Goal: Information Seeking & Learning: Learn about a topic

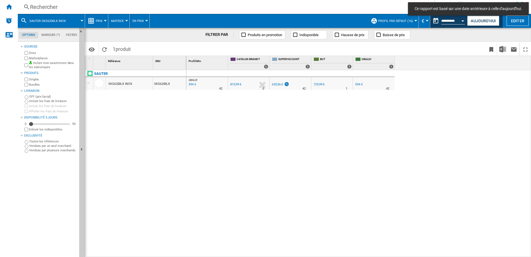
click at [49, 6] on div "Rechercher" at bounding box center [225, 7] width 390 height 8
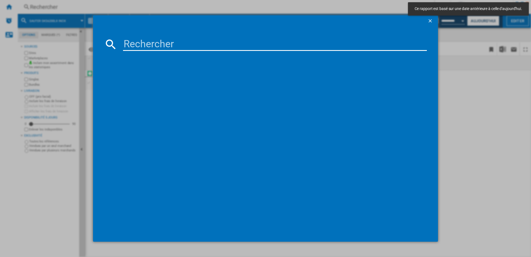
click at [136, 46] on input at bounding box center [275, 43] width 304 height 13
paste input "BPI6420B"
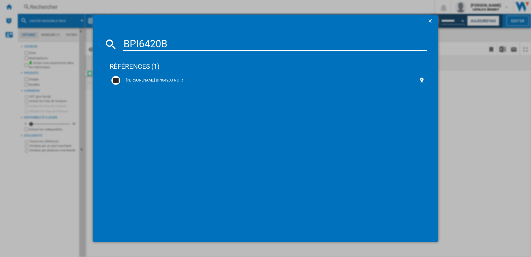
type input "BPI6420B"
click at [134, 81] on div "BRANDT BPI6420B NOIR" at bounding box center [269, 80] width 299 height 6
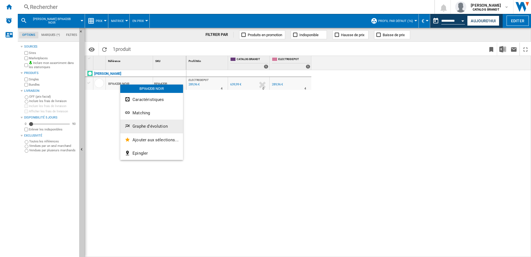
click at [163, 126] on span "Graphe d'évolution" at bounding box center [149, 126] width 35 height 5
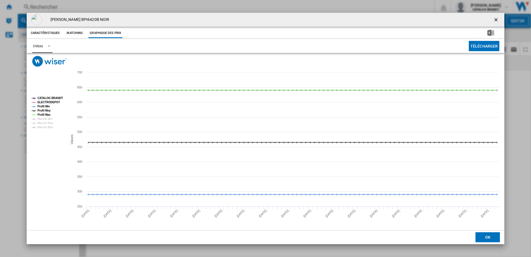
click at [50, 46] on span "Product popup" at bounding box center [47, 45] width 7 height 5
click at [46, 61] on md-option "6 Mois" at bounding box center [47, 59] width 38 height 13
click at [47, 106] on tspan "Profil Min" at bounding box center [43, 106] width 12 height 3
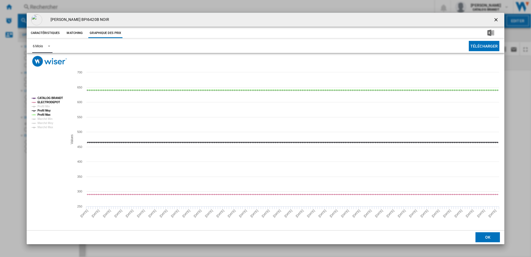
click at [47, 109] on tspan "Profil Moy" at bounding box center [43, 110] width 13 height 3
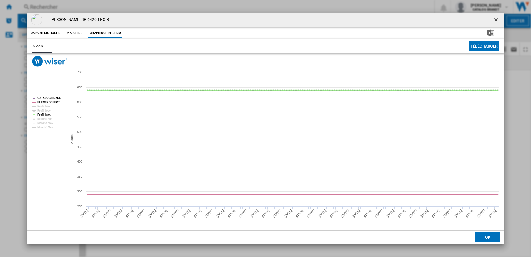
click at [47, 113] on tspan "Profil Max" at bounding box center [43, 114] width 13 height 3
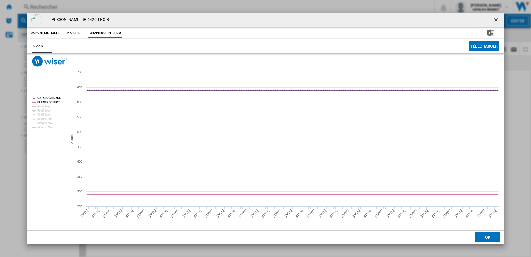
click at [52, 98] on tspan "CATALOG BRANDT" at bounding box center [50, 97] width 26 height 3
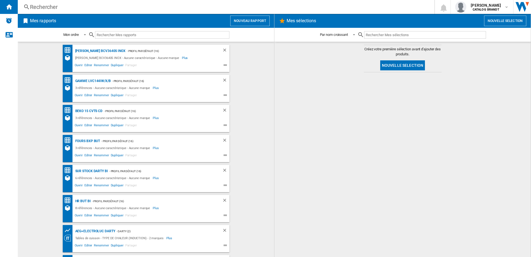
click at [70, 8] on div "Rechercher" at bounding box center [225, 7] width 390 height 8
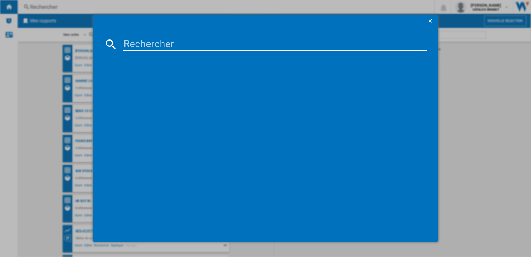
click at [149, 42] on input at bounding box center [275, 43] width 304 height 13
paste input "SOP6214LX"
type input "SOP6214LX"
click at [142, 77] on div "[PERSON_NAME] SOP6214LX NOIR INOX" at bounding box center [268, 80] width 314 height 9
click at [161, 80] on div "[PERSON_NAME] SOP6214LX NOIR INOX" at bounding box center [269, 80] width 299 height 6
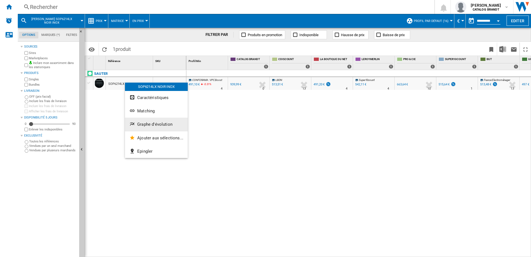
click at [153, 124] on span "Graphe d'évolution" at bounding box center [154, 124] width 35 height 5
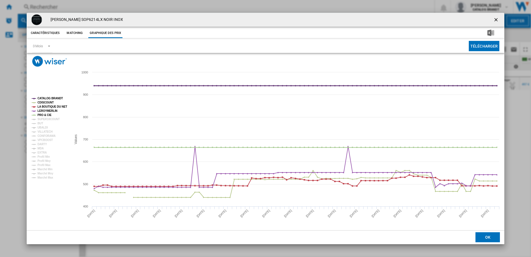
click at [57, 97] on tspan "CATALOG BRANDT" at bounding box center [50, 98] width 26 height 3
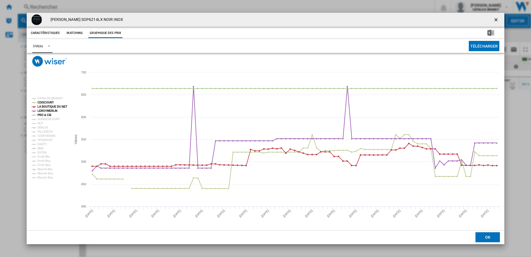
click at [52, 46] on md-select-value "3 Mois" at bounding box center [42, 46] width 20 height 14
click at [47, 57] on md-option "6 Mois" at bounding box center [47, 59] width 38 height 13
